Goal: Task Accomplishment & Management: Use online tool/utility

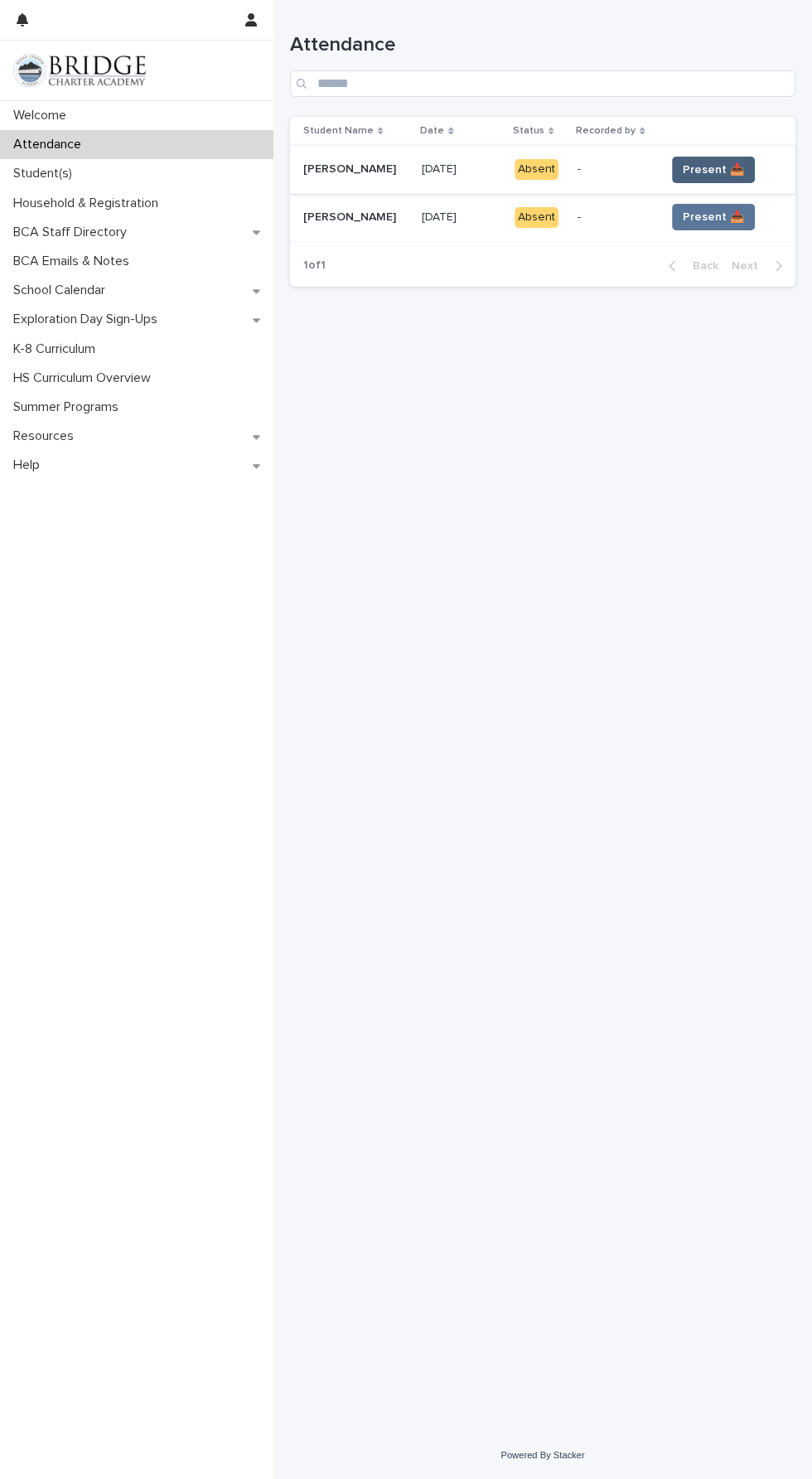
click at [713, 163] on span "Present 📥" at bounding box center [713, 170] width 61 height 17
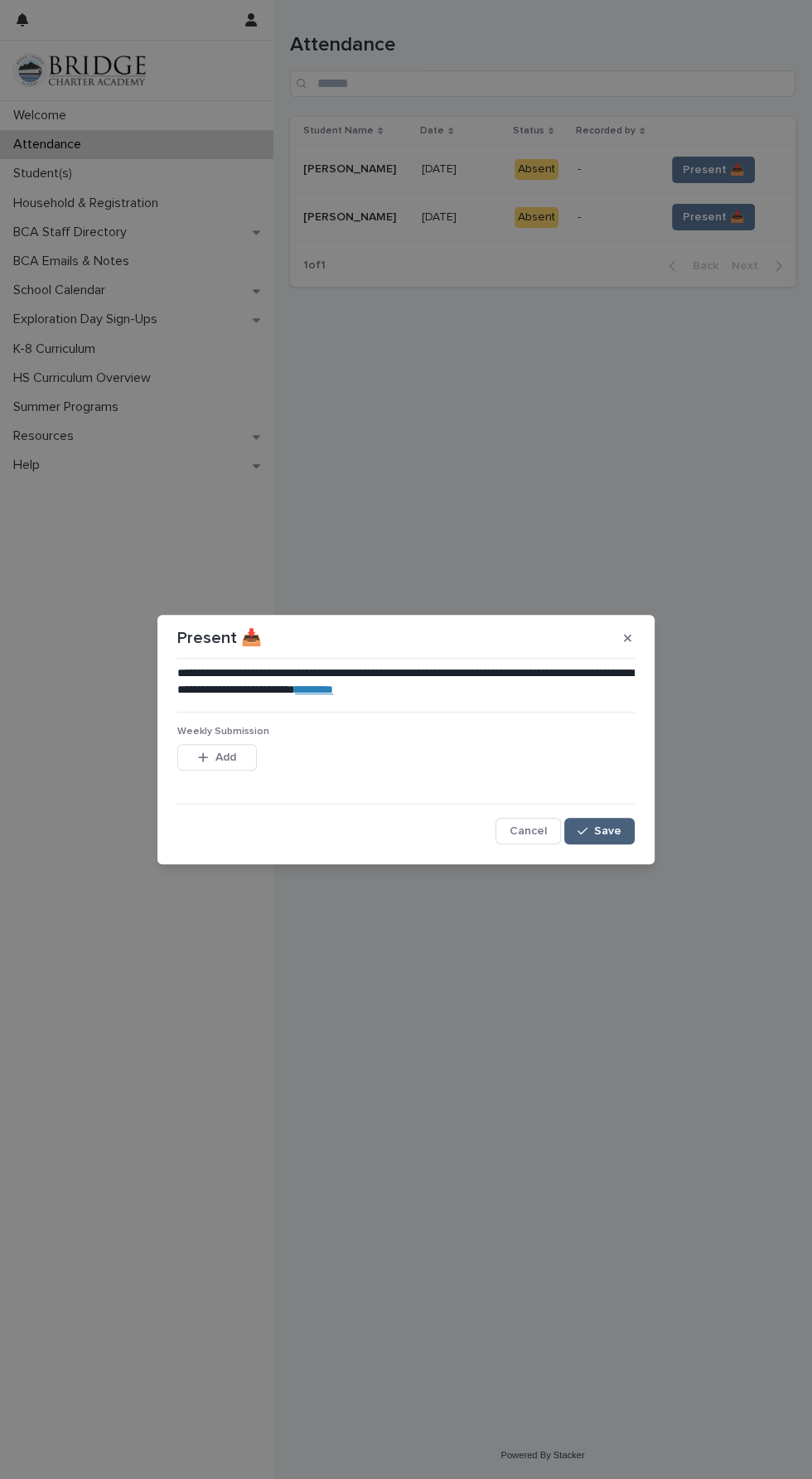
click at [619, 837] on span "Save" at bounding box center [608, 830] width 28 height 12
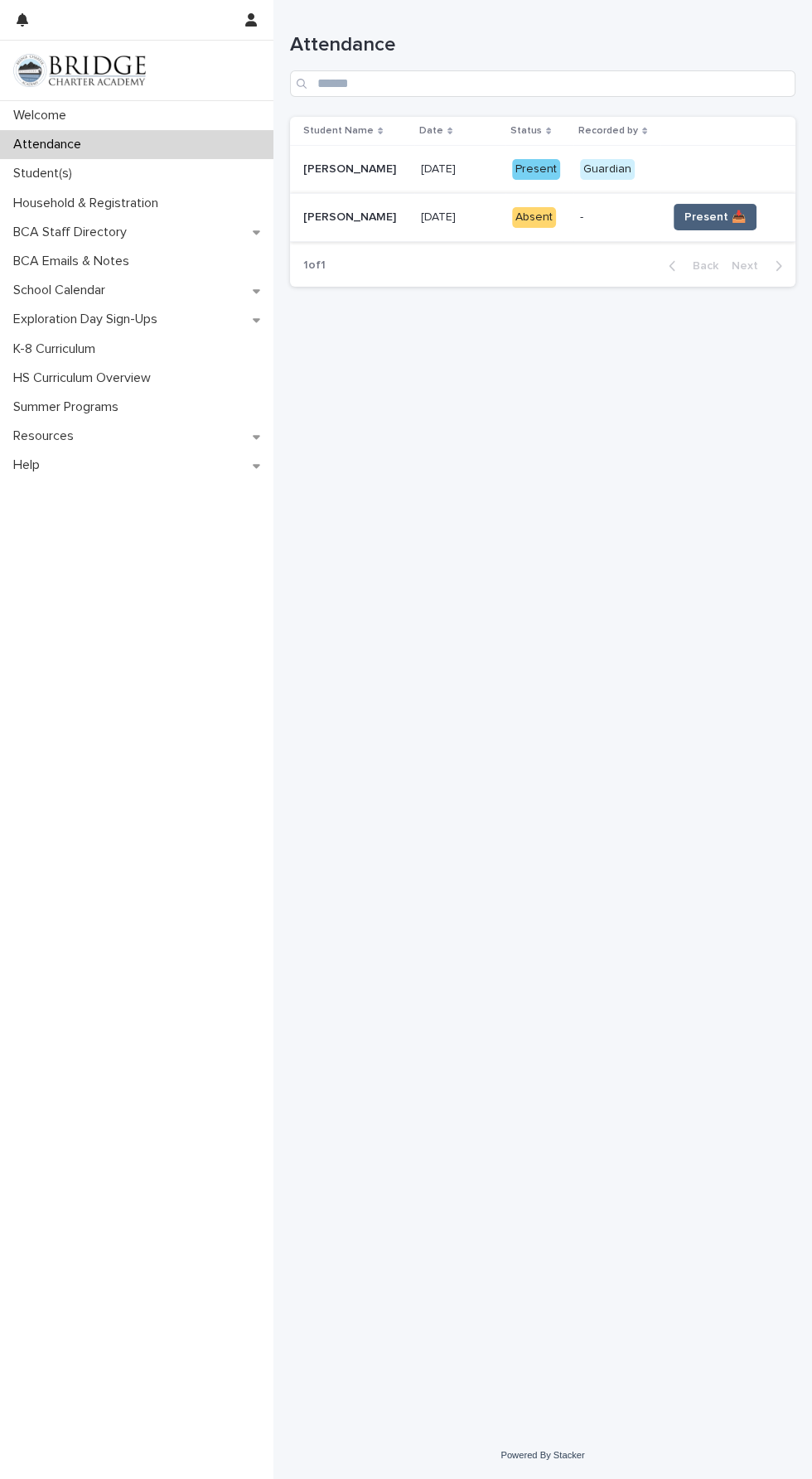
click at [724, 209] on span "Present 📥" at bounding box center [715, 217] width 61 height 17
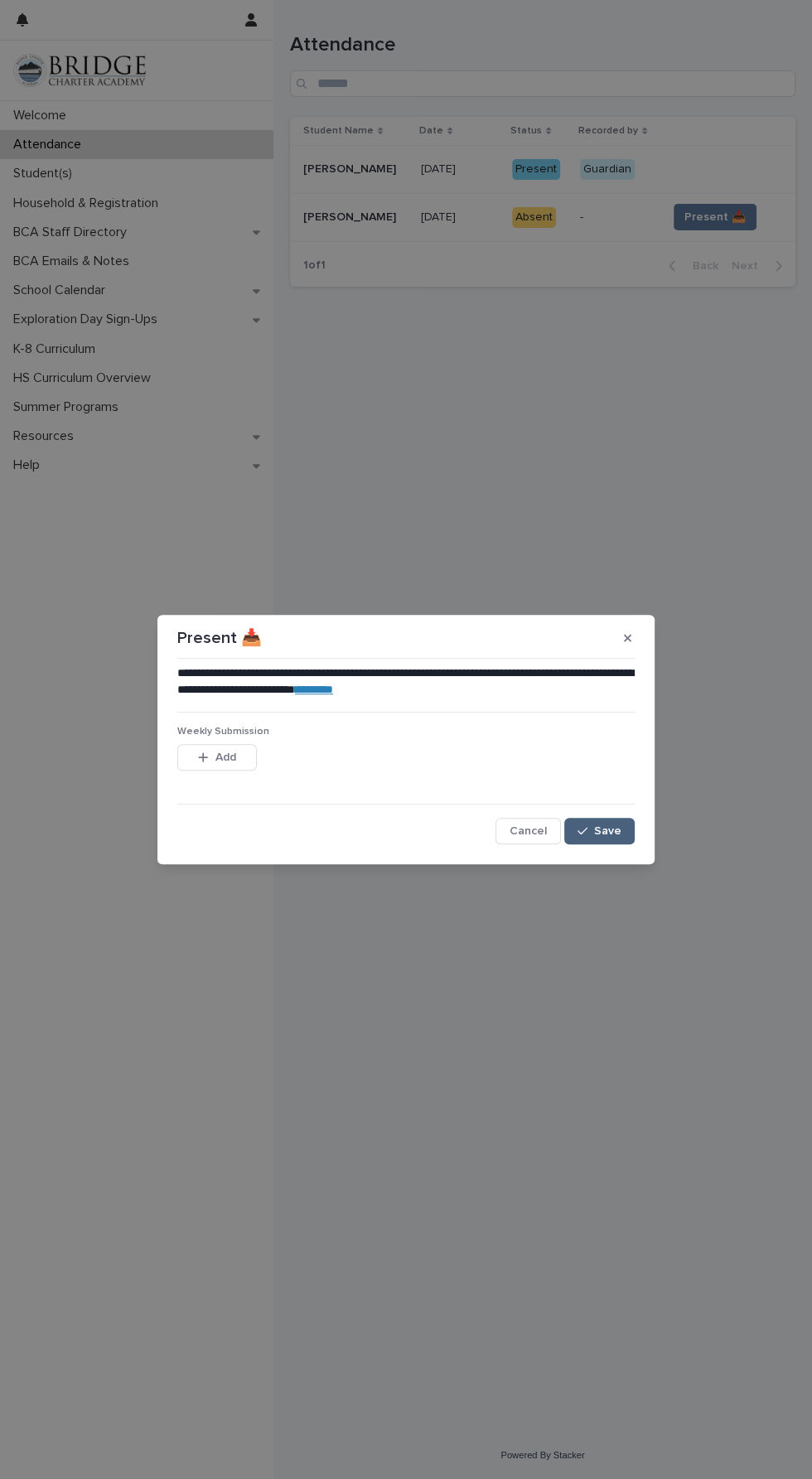
click at [623, 836] on button "Save" at bounding box center [599, 830] width 71 height 27
